Goal: Information Seeking & Learning: Learn about a topic

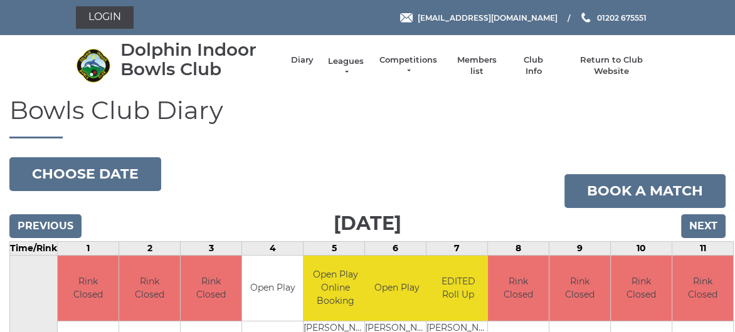
click at [346, 59] on link "Leagues" at bounding box center [345, 67] width 39 height 23
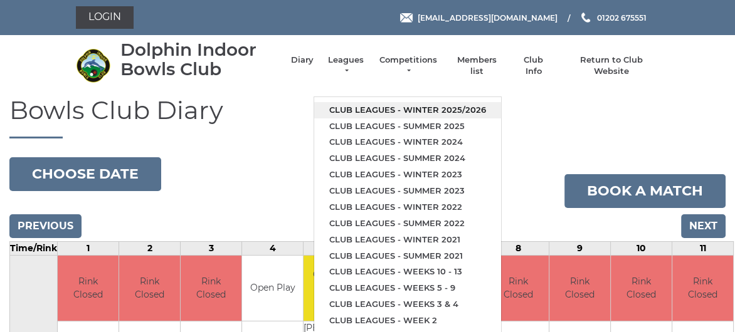
click at [370, 109] on link "Club leagues - Winter 2025/2026" at bounding box center [407, 110] width 187 height 16
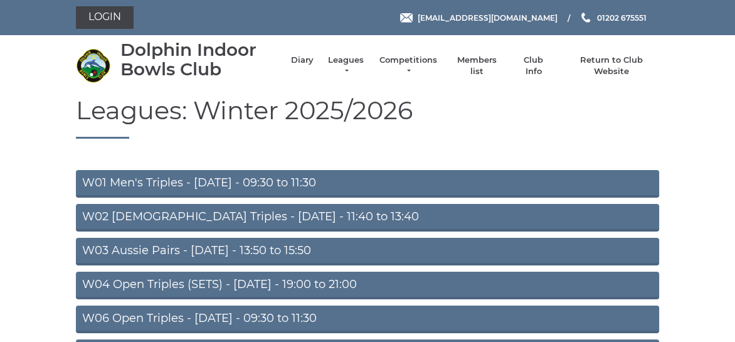
click at [218, 216] on link "W02 [DEMOGRAPHIC_DATA] Triples - [DATE] - 11:40 to 13:40" at bounding box center [367, 218] width 583 height 28
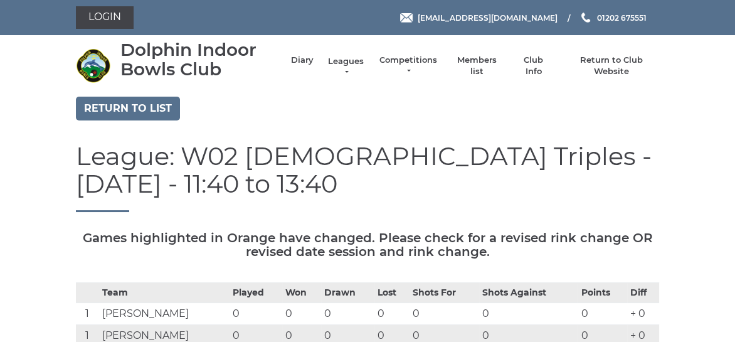
click at [352, 60] on link "Leagues" at bounding box center [345, 67] width 39 height 23
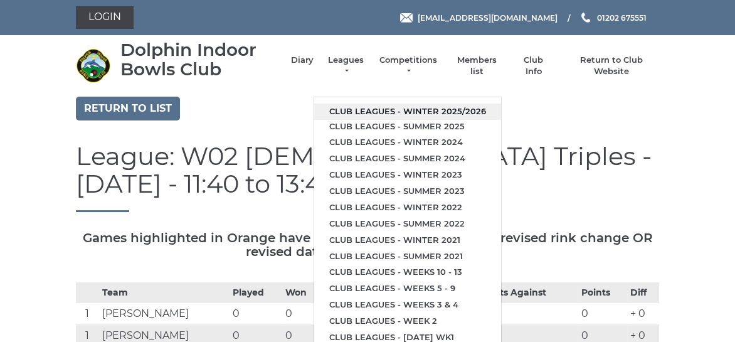
click at [359, 110] on link "Club leagues - Winter 2025/2026" at bounding box center [407, 111] width 187 height 16
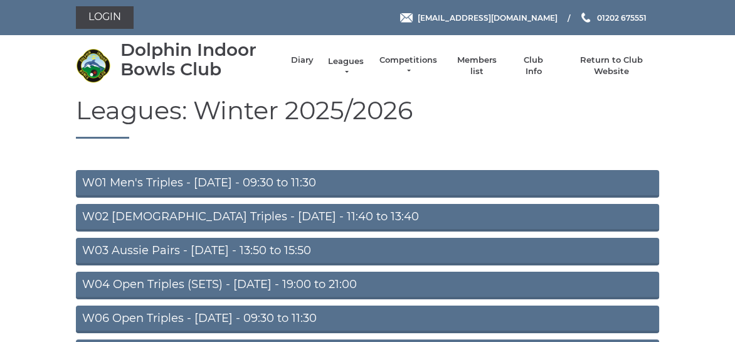
click at [347, 58] on link "Leagues" at bounding box center [345, 67] width 39 height 23
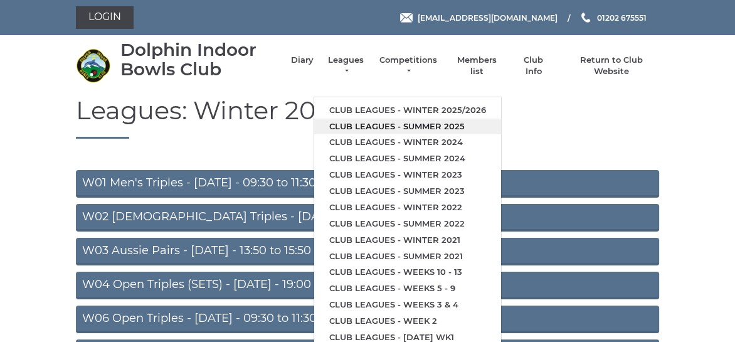
click at [368, 127] on link "Club leagues - Summer 2025" at bounding box center [407, 126] width 187 height 16
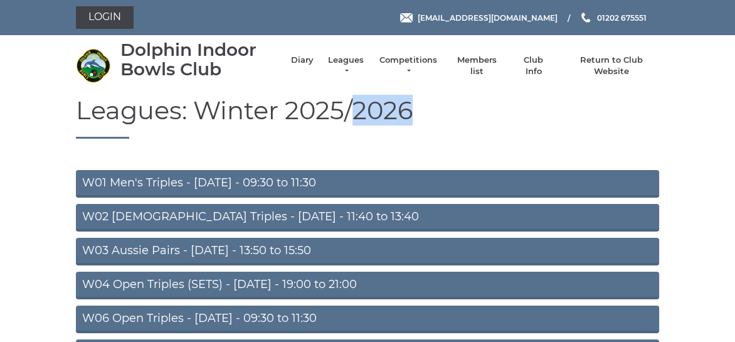
click at [368, 127] on h1 "Leagues: Winter 2025/2026" at bounding box center [367, 118] width 583 height 42
click at [342, 61] on link "Leagues" at bounding box center [345, 67] width 39 height 23
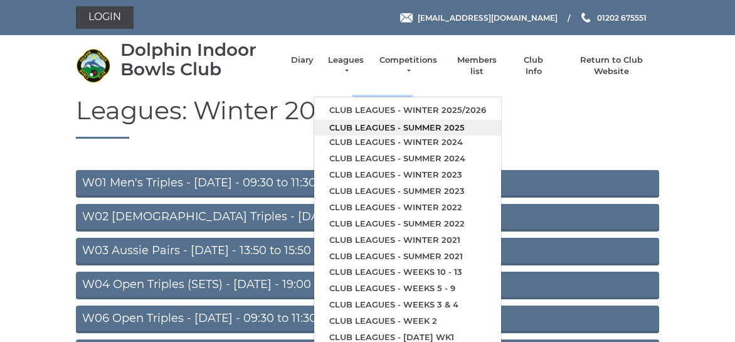
click at [375, 128] on link "Club leagues - Summer 2025" at bounding box center [407, 128] width 187 height 16
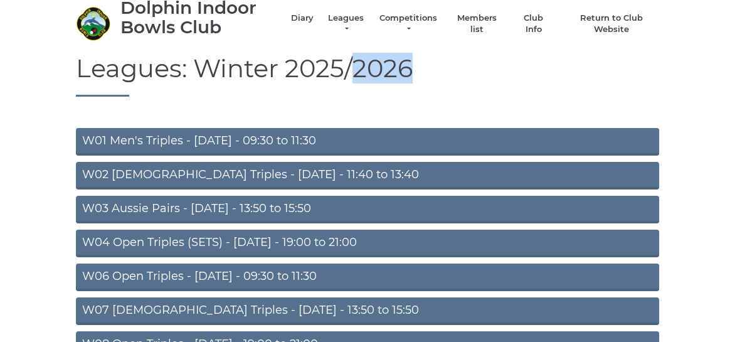
scroll to position [63, 0]
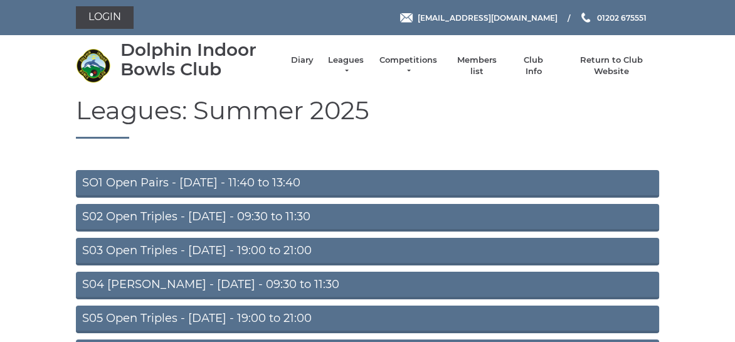
click at [241, 181] on link "SO1 Open Pairs - Monday - 11:40 to 13:40" at bounding box center [367, 184] width 583 height 28
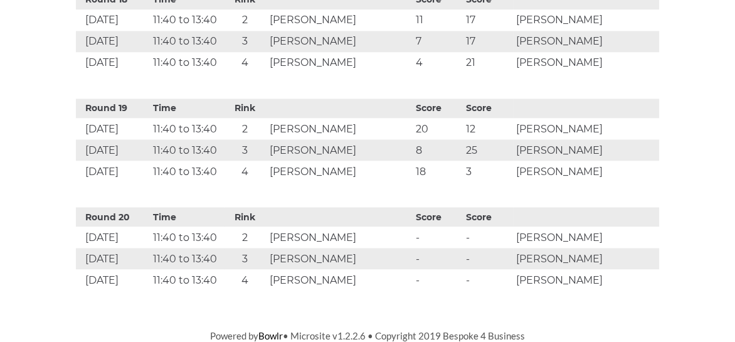
scroll to position [2689, 0]
